Goal: Information Seeking & Learning: Find specific fact

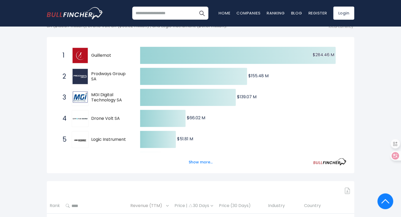
scroll to position [79, 0]
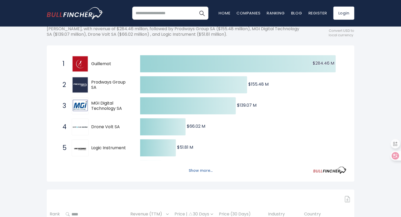
click at [204, 173] on button "Show more..." at bounding box center [200, 170] width 30 height 9
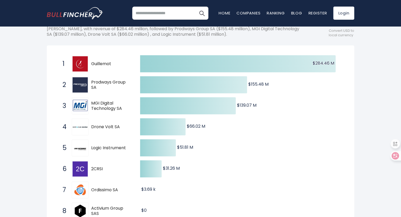
scroll to position [26, 0]
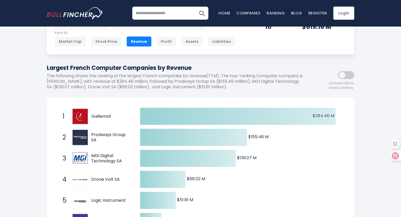
drag, startPoint x: 114, startPoint y: 115, endPoint x: 91, endPoint y: 115, distance: 23.9
click at [91, 115] on div "1 Guillemot [DOMAIN_NAME]" at bounding box center [95, 116] width 71 height 17
drag, startPoint x: 90, startPoint y: 116, endPoint x: 118, endPoint y: 116, distance: 27.6
click at [118, 116] on div "1 Guillemot [DOMAIN_NAME]" at bounding box center [95, 116] width 71 height 17
click at [102, 117] on span "Guillemot" at bounding box center [111, 117] width 40 height 6
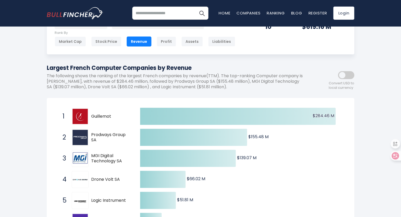
scroll to position [0, 0]
drag, startPoint x: 90, startPoint y: 111, endPoint x: 121, endPoint y: 125, distance: 34.1
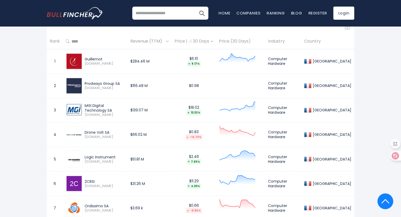
scroll to position [368, 0]
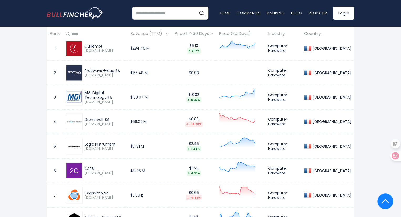
drag, startPoint x: 97, startPoint y: 50, endPoint x: 83, endPoint y: 51, distance: 13.7
click at [83, 51] on div "Guillemot [DOMAIN_NAME]" at bounding box center [103, 48] width 42 height 9
copy span "[DOMAIN_NAME]"
drag, startPoint x: 124, startPoint y: 71, endPoint x: 86, endPoint y: 70, distance: 38.3
click at [86, 70] on div "Prodways Group SA" at bounding box center [105, 70] width 40 height 5
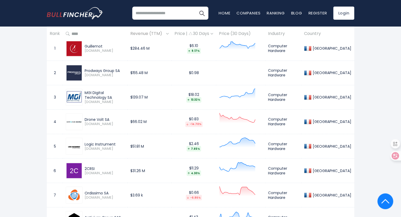
copy div "Prodways Group SA"
drag, startPoint x: 134, startPoint y: 94, endPoint x: 84, endPoint y: 94, distance: 49.9
click at [84, 94] on div "MGI Digital Technology SA [DOMAIN_NAME]" at bounding box center [103, 97] width 42 height 14
copy div "MGI Digital Technology SA"
